Goal: Transaction & Acquisition: Purchase product/service

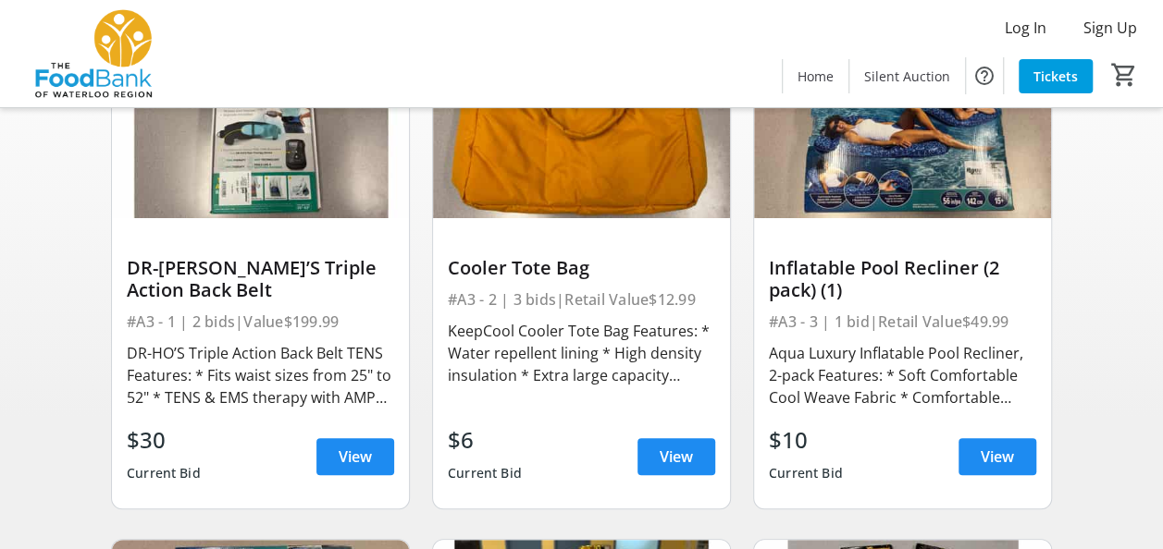
scroll to position [185, 0]
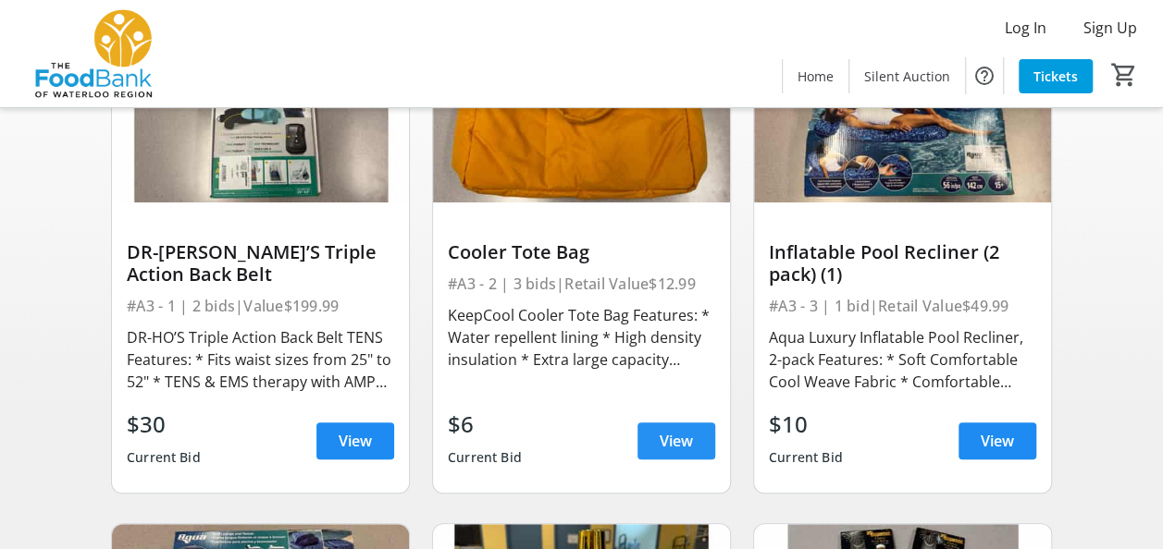
click at [671, 445] on span "View" at bounding box center [675, 441] width 33 height 22
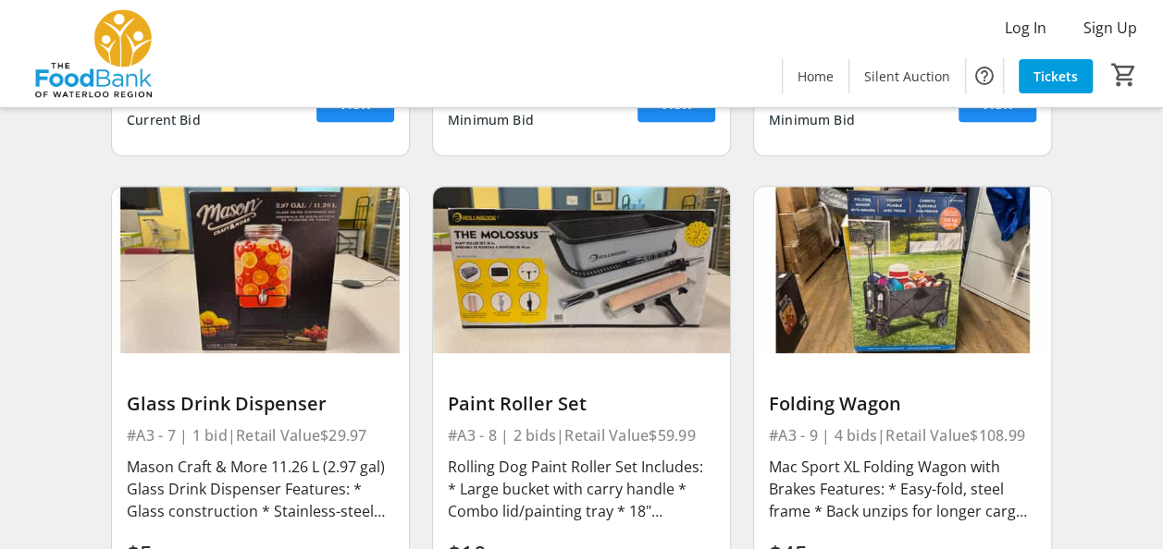
scroll to position [1110, 0]
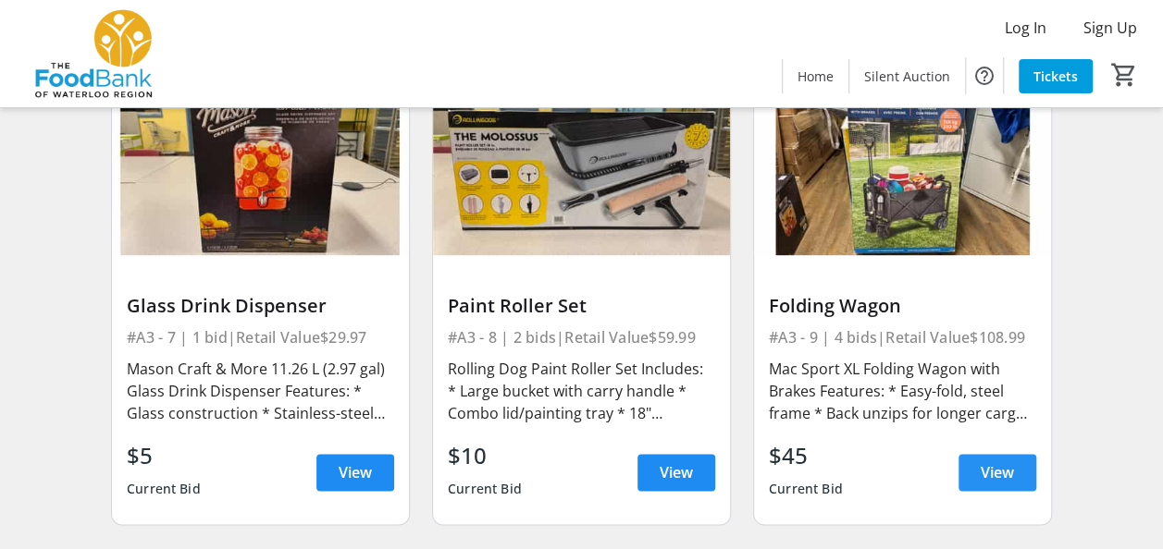
click at [973, 476] on span at bounding box center [997, 472] width 78 height 44
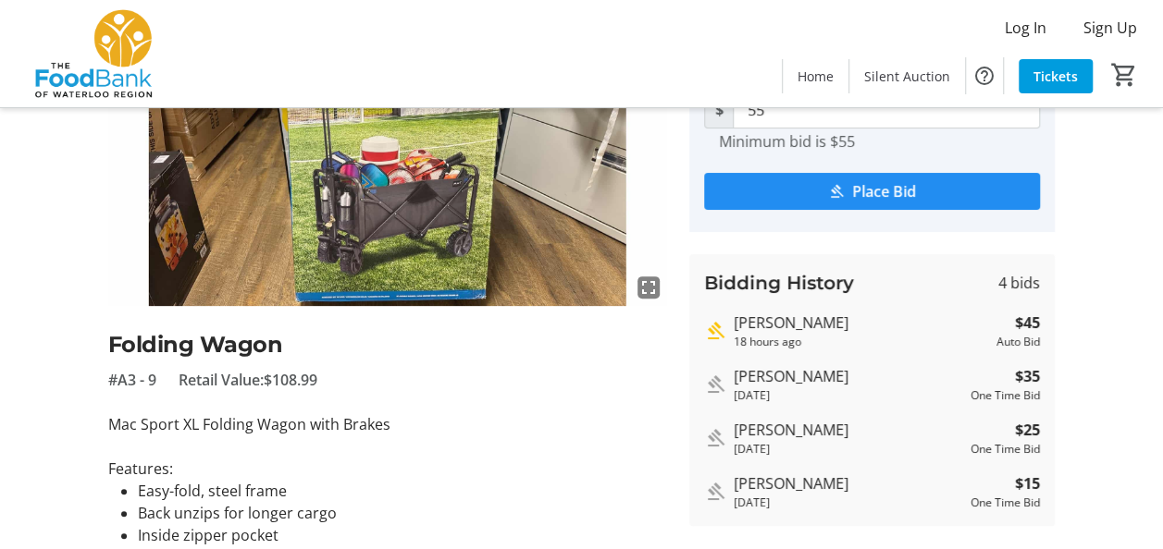
scroll to position [185, 0]
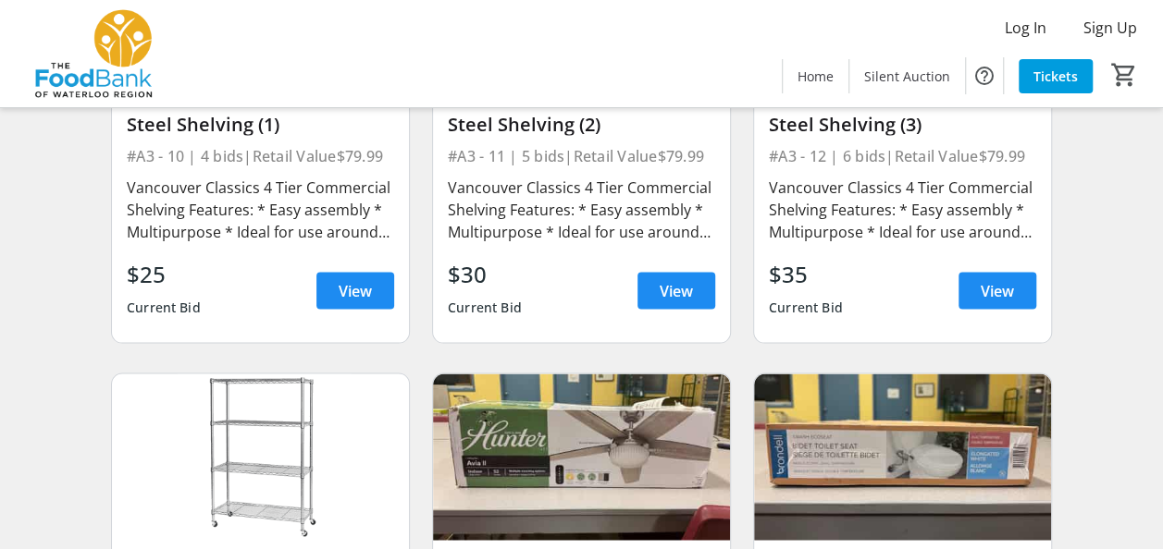
scroll to position [1757, 0]
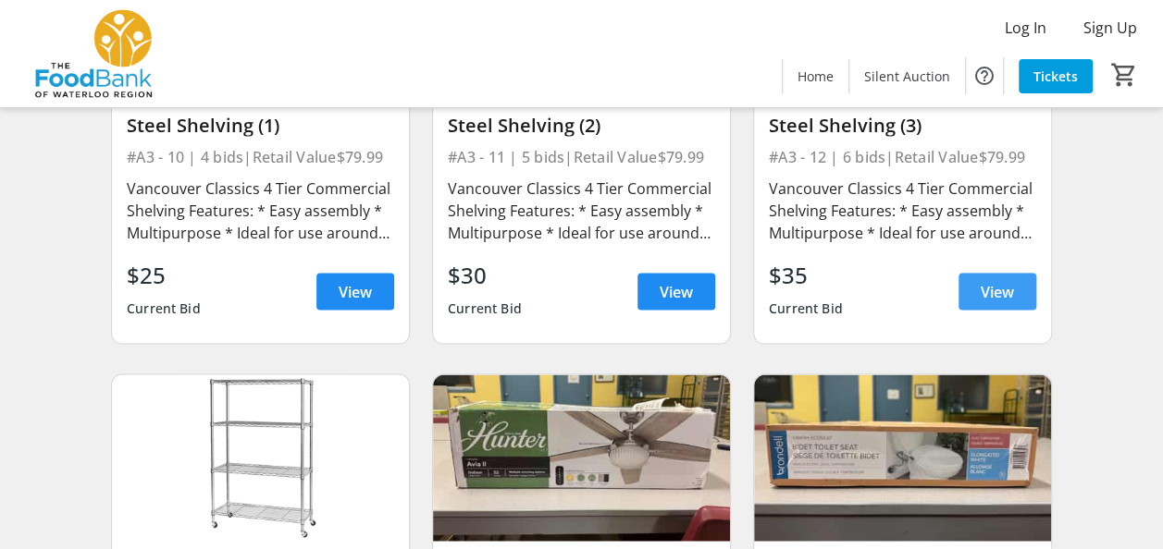
click at [982, 299] on span "View" at bounding box center [996, 292] width 33 height 22
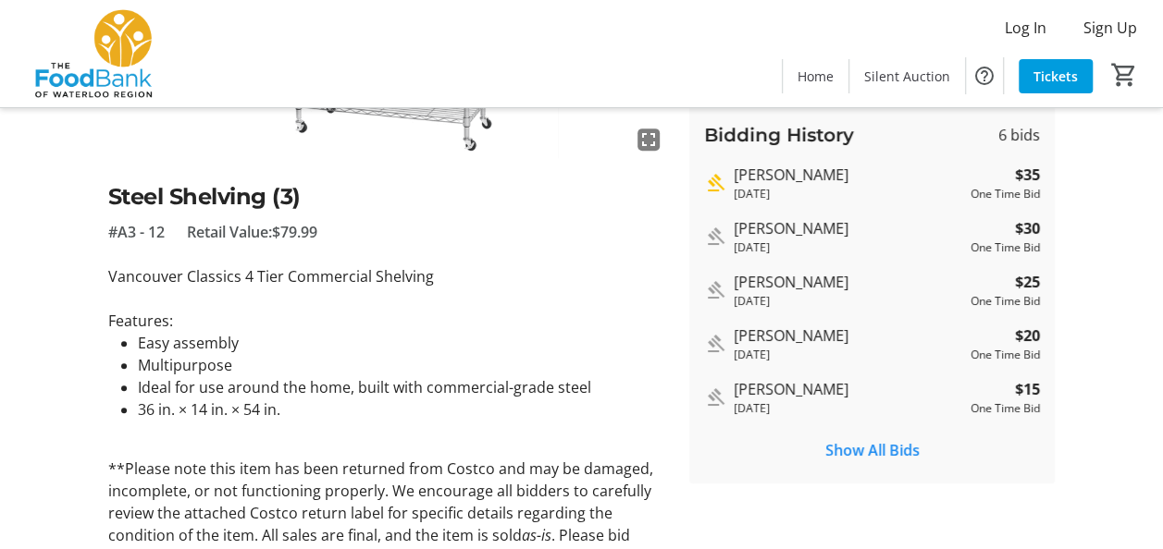
scroll to position [235, 0]
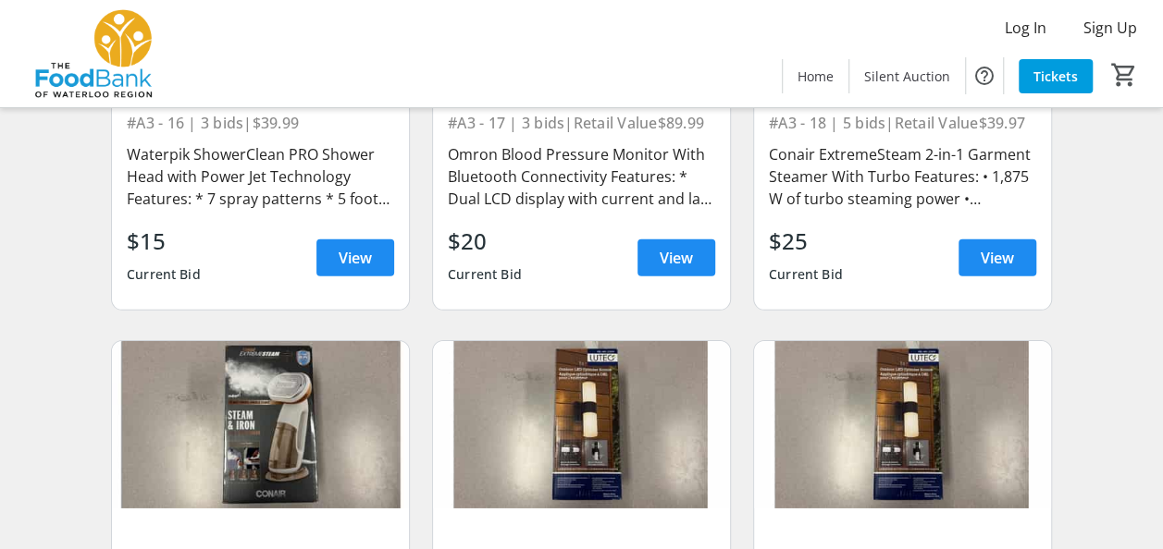
scroll to position [2682, 0]
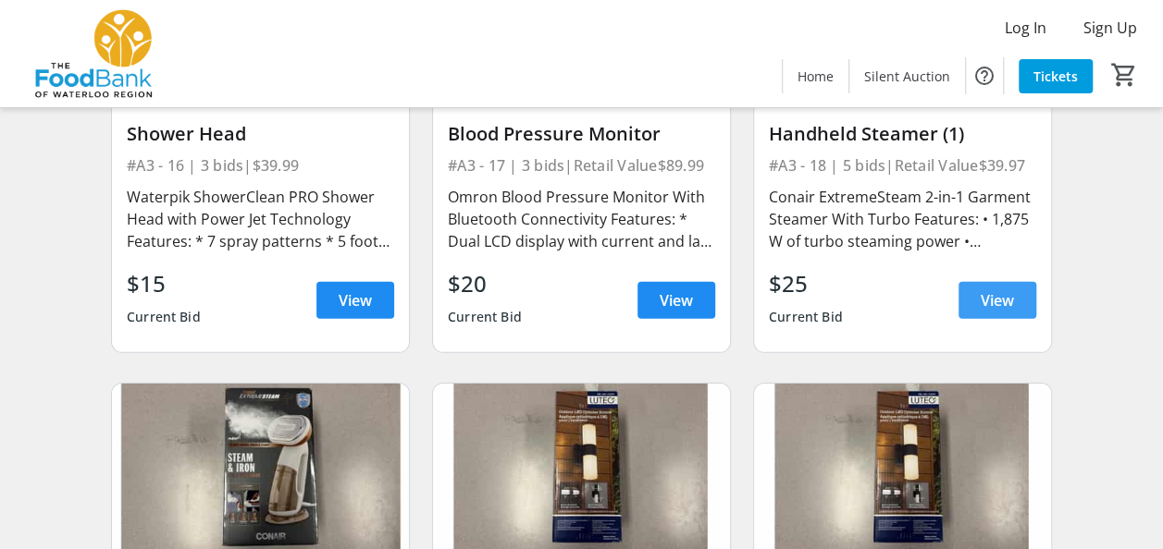
click at [976, 304] on span at bounding box center [997, 300] width 78 height 44
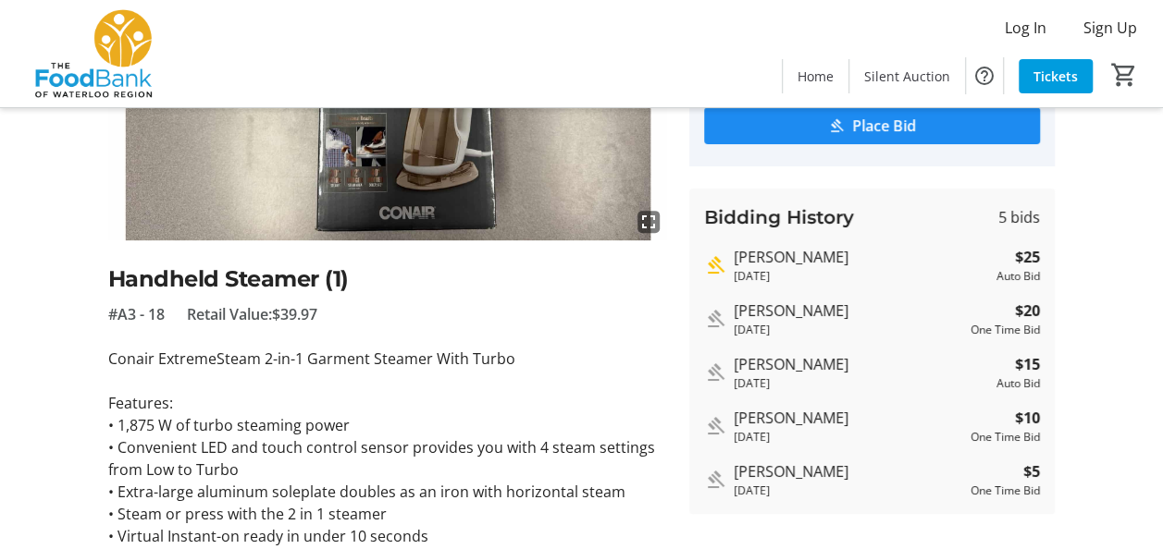
scroll to position [277, 0]
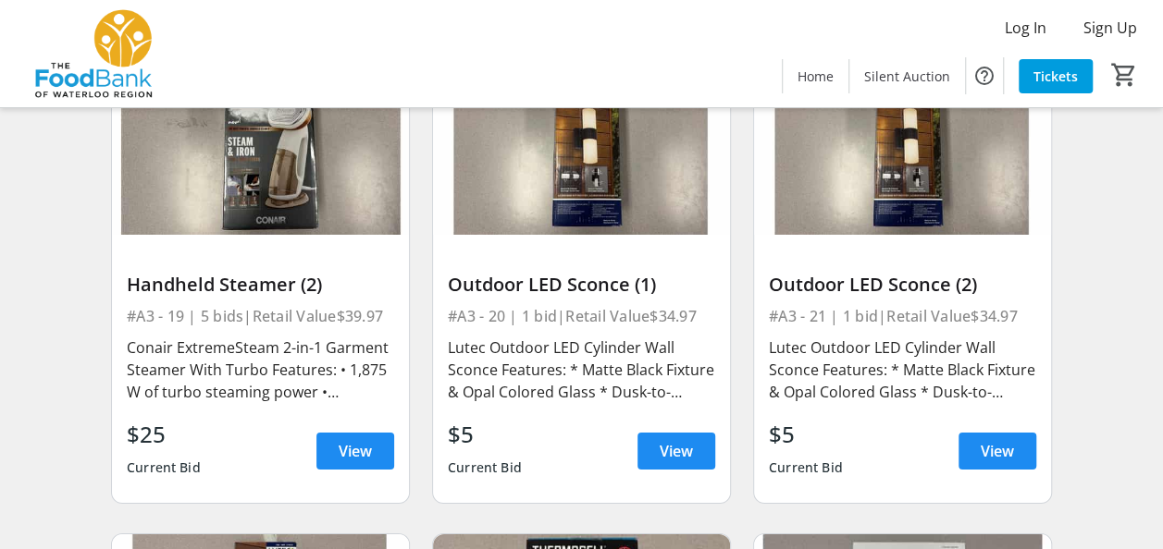
scroll to position [3052, 0]
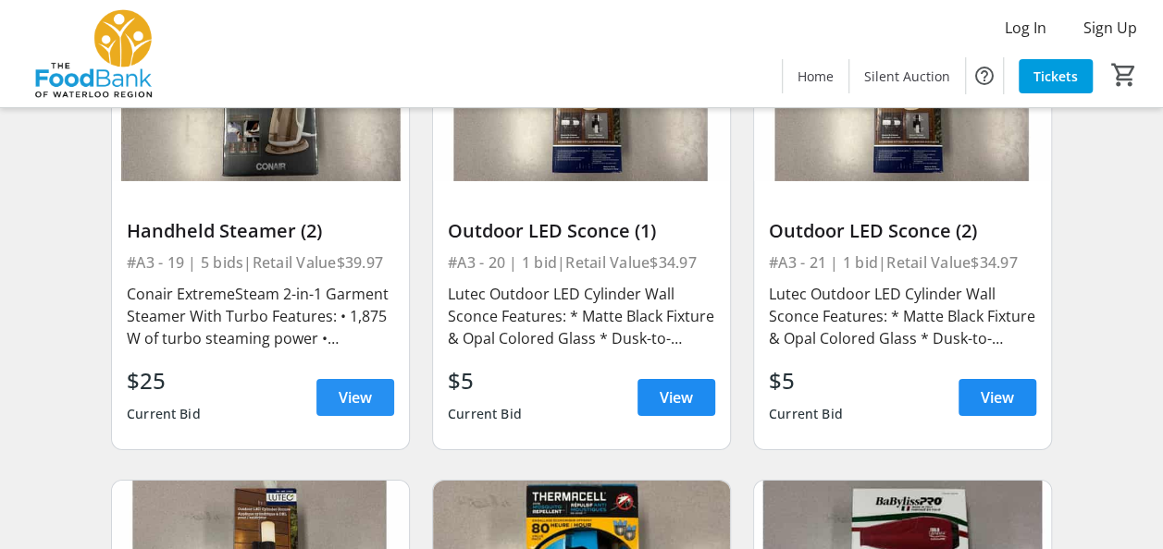
click at [332, 396] on span at bounding box center [355, 397] width 78 height 44
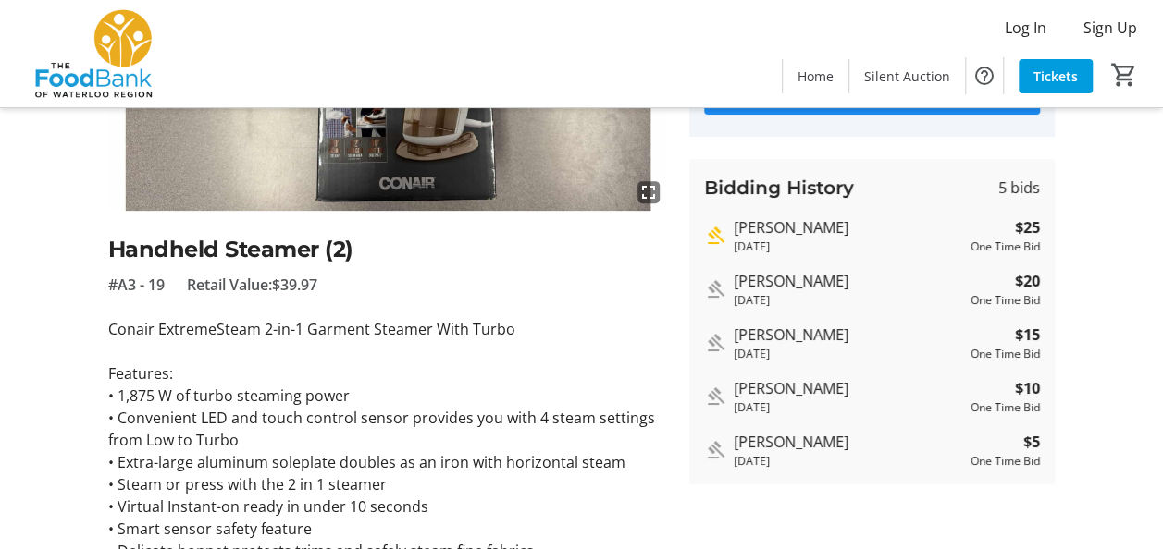
scroll to position [277, 0]
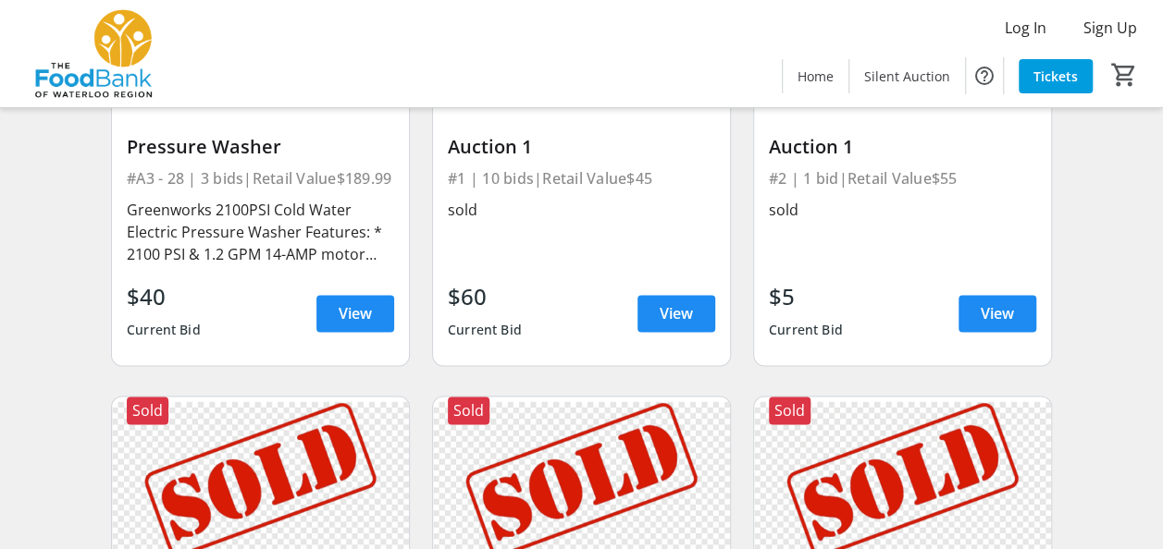
scroll to position [4624, 0]
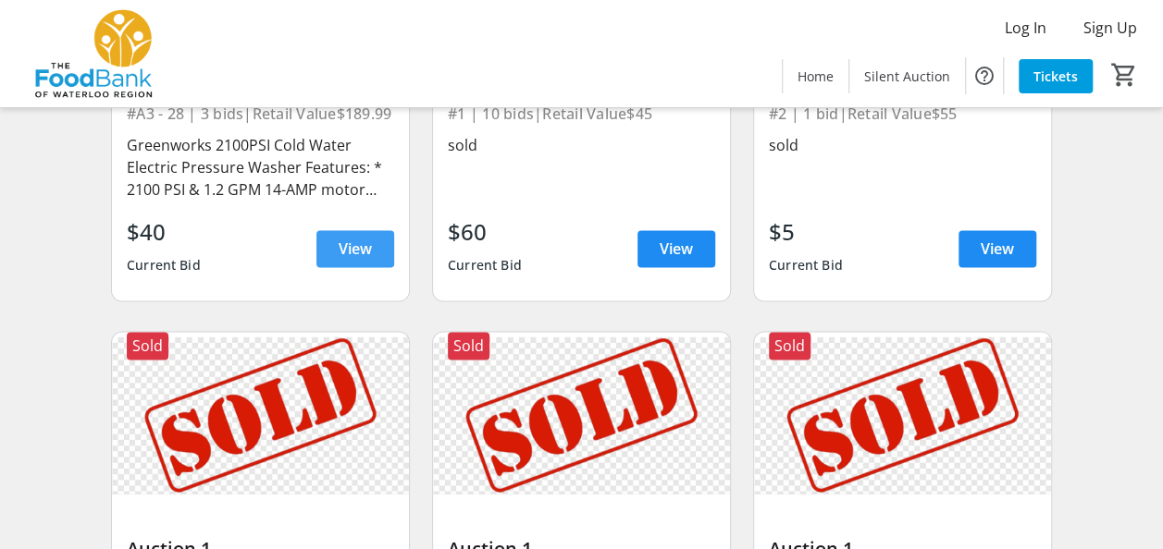
click at [320, 241] on span at bounding box center [355, 249] width 78 height 44
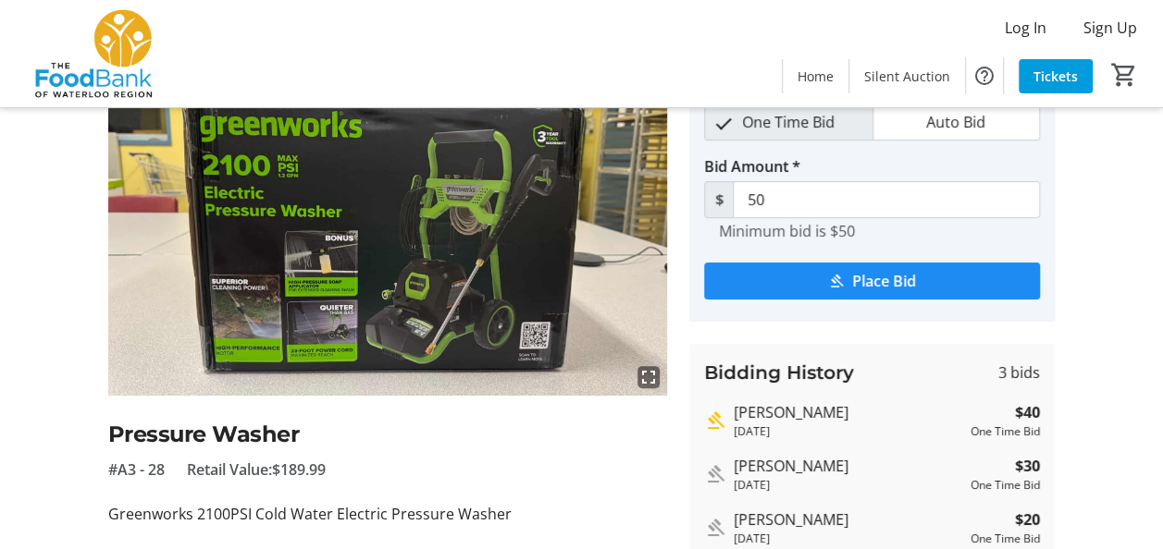
scroll to position [185, 0]
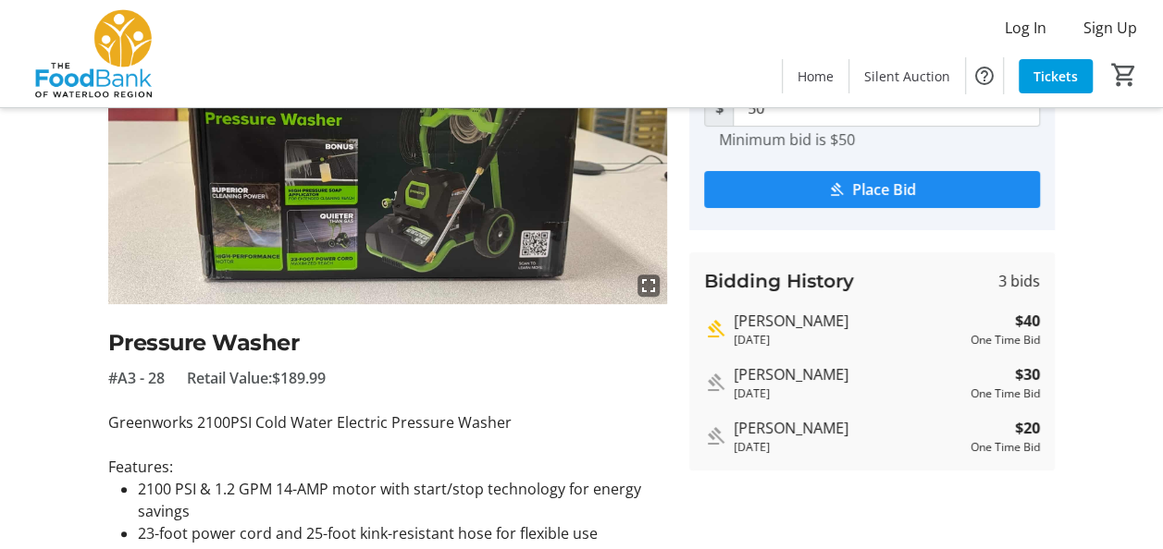
scroll to position [4624, 0]
